Goal: Information Seeking & Learning: Learn about a topic

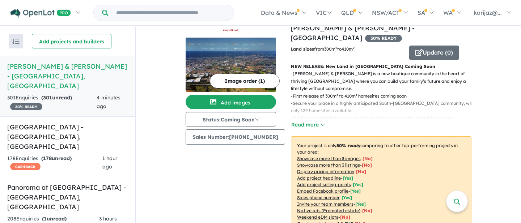
scroll to position [16, 0]
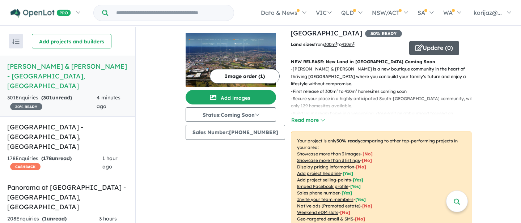
click at [430, 41] on button "Update ( 0 )" at bounding box center [434, 48] width 50 height 14
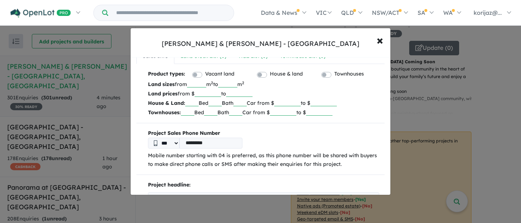
scroll to position [0, 0]
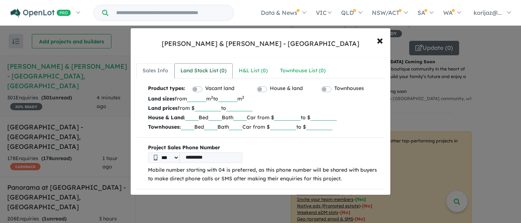
click at [215, 67] on div "Land Stock List ( 0 )" at bounding box center [204, 71] width 46 height 9
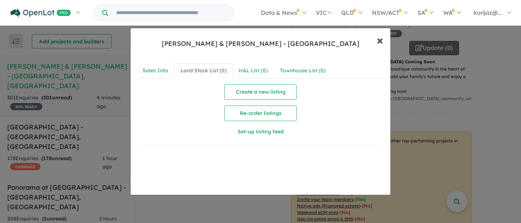
click at [380, 43] on span "×" at bounding box center [380, 40] width 7 height 16
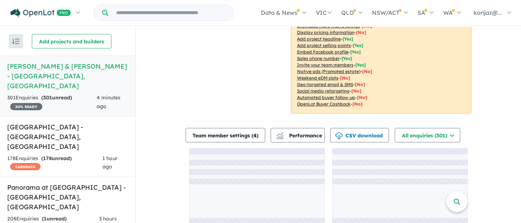
scroll to position [153, 0]
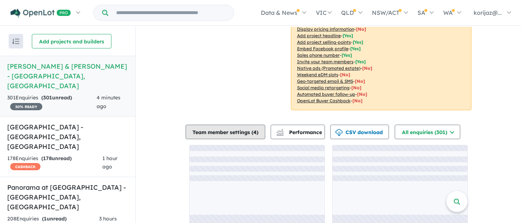
click at [240, 125] on button "Team member settings ( 4 )" at bounding box center [226, 132] width 80 height 14
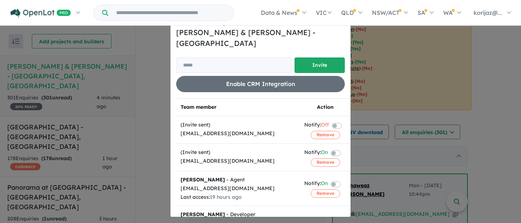
scroll to position [30, 0]
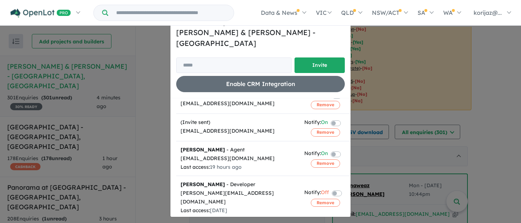
click at [343, 26] on span "×" at bounding box center [342, 20] width 5 height 11
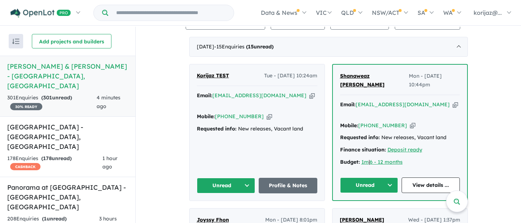
scroll to position [249, 0]
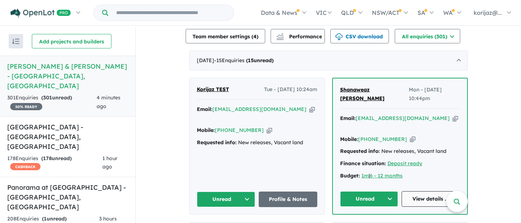
click at [432, 191] on link "View details ..." at bounding box center [431, 199] width 58 height 16
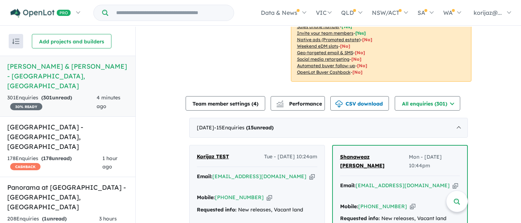
scroll to position [179, 0]
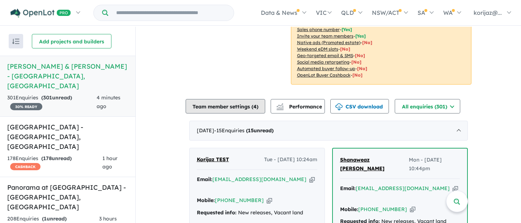
click at [239, 99] on button "Team member settings ( 4 )" at bounding box center [226, 106] width 80 height 14
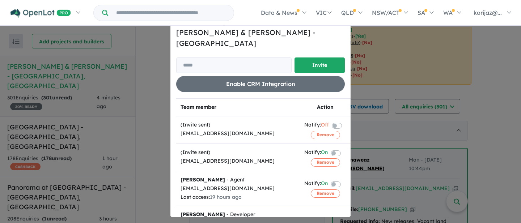
scroll to position [30, 0]
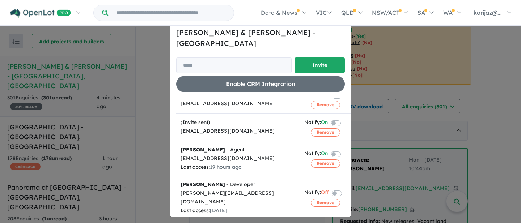
click at [343, 26] on div "Homepage My Dashboard (38) Buyer Demand Index Suburb/Council Report Sales Train…" at bounding box center [260, 13] width 521 height 26
click at [342, 26] on span "×" at bounding box center [342, 20] width 5 height 11
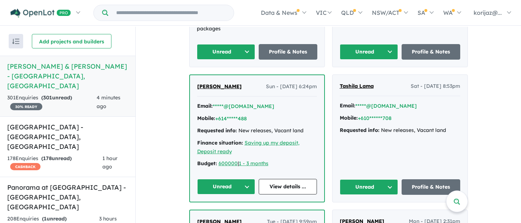
scroll to position [517, 0]
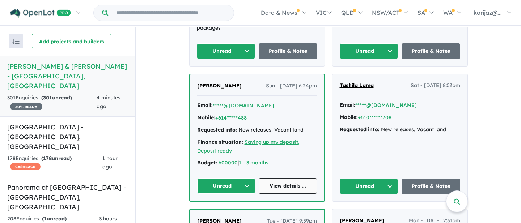
click at [282, 178] on link "View details ..." at bounding box center [288, 186] width 58 height 16
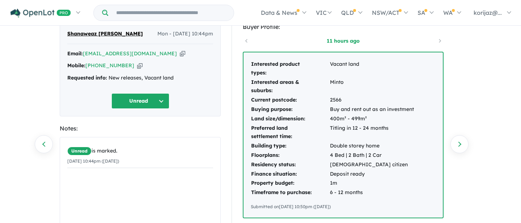
scroll to position [29, 0]
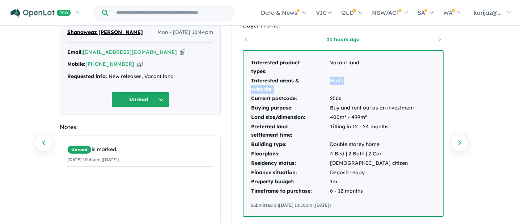
drag, startPoint x: 347, startPoint y: 83, endPoint x: 322, endPoint y: 83, distance: 25.7
click at [322, 83] on tr "Interested areas & suburbs: Minto" at bounding box center [333, 85] width 164 height 18
click at [339, 90] on td "Minto" at bounding box center [372, 85] width 85 height 18
drag, startPoint x: 342, startPoint y: 99, endPoint x: 331, endPoint y: 99, distance: 11.6
click at [331, 99] on td "2566" at bounding box center [372, 98] width 85 height 9
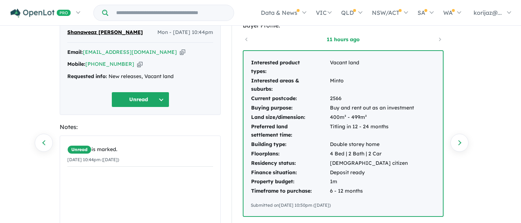
click at [372, 114] on td "400m² - 499m²" at bounding box center [372, 117] width 85 height 9
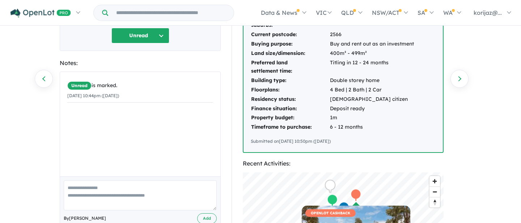
scroll to position [51, 0]
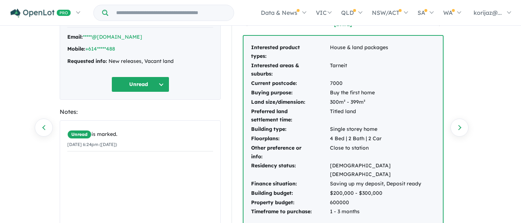
scroll to position [46, 0]
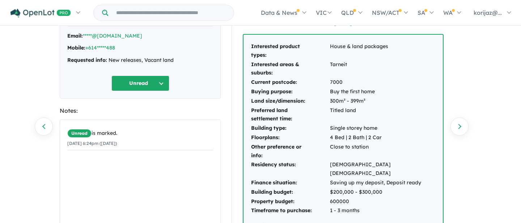
click at [352, 64] on td "Tarneit" at bounding box center [383, 69] width 106 height 18
drag, startPoint x: 347, startPoint y: 64, endPoint x: 328, endPoint y: 64, distance: 19.2
click at [328, 64] on tr "Interested areas & suburbs: [GEOGRAPHIC_DATA]" at bounding box center [343, 69] width 185 height 18
click at [330, 76] on td "Tarneit" at bounding box center [383, 69] width 106 height 18
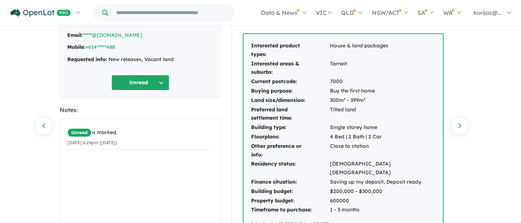
scroll to position [43, 0]
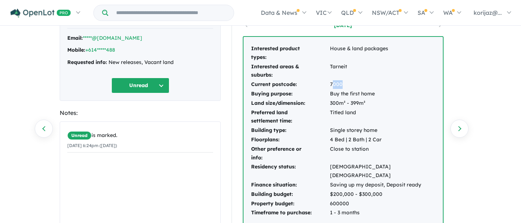
drag, startPoint x: 346, startPoint y: 82, endPoint x: 333, endPoint y: 82, distance: 13.4
click at [333, 82] on td "7000" at bounding box center [383, 84] width 106 height 9
drag, startPoint x: 349, startPoint y: 67, endPoint x: 327, endPoint y: 67, distance: 21.7
click at [327, 67] on tr "Interested areas & suburbs: [GEOGRAPHIC_DATA]" at bounding box center [343, 71] width 185 height 18
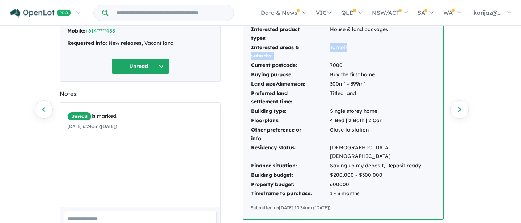
scroll to position [62, 0]
drag, startPoint x: 383, startPoint y: 167, endPoint x: 340, endPoint y: 165, distance: 43.1
click at [341, 171] on td "$200,000 - $300,000" at bounding box center [383, 175] width 106 height 9
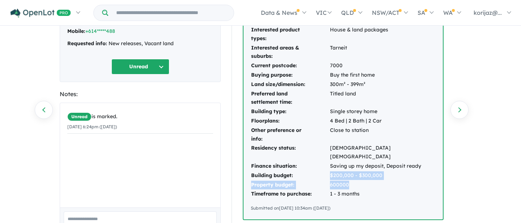
drag, startPoint x: 350, startPoint y: 176, endPoint x: 329, endPoint y: 168, distance: 21.9
click at [329, 168] on tbody "Interested product types: House & land packages Interested areas & suburbs: Tar…" at bounding box center [343, 112] width 185 height 174
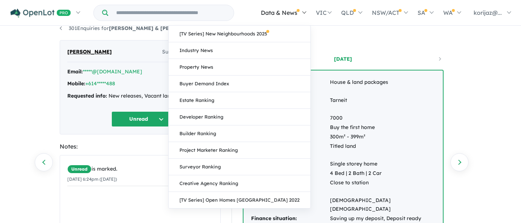
scroll to position [0, 0]
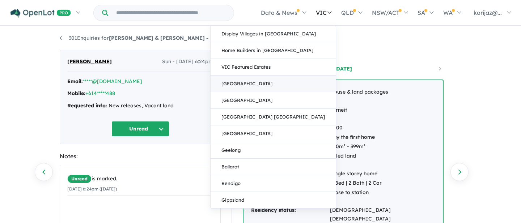
click at [305, 85] on link "[GEOGRAPHIC_DATA]" at bounding box center [273, 84] width 125 height 17
